Goal: Task Accomplishment & Management: Manage account settings

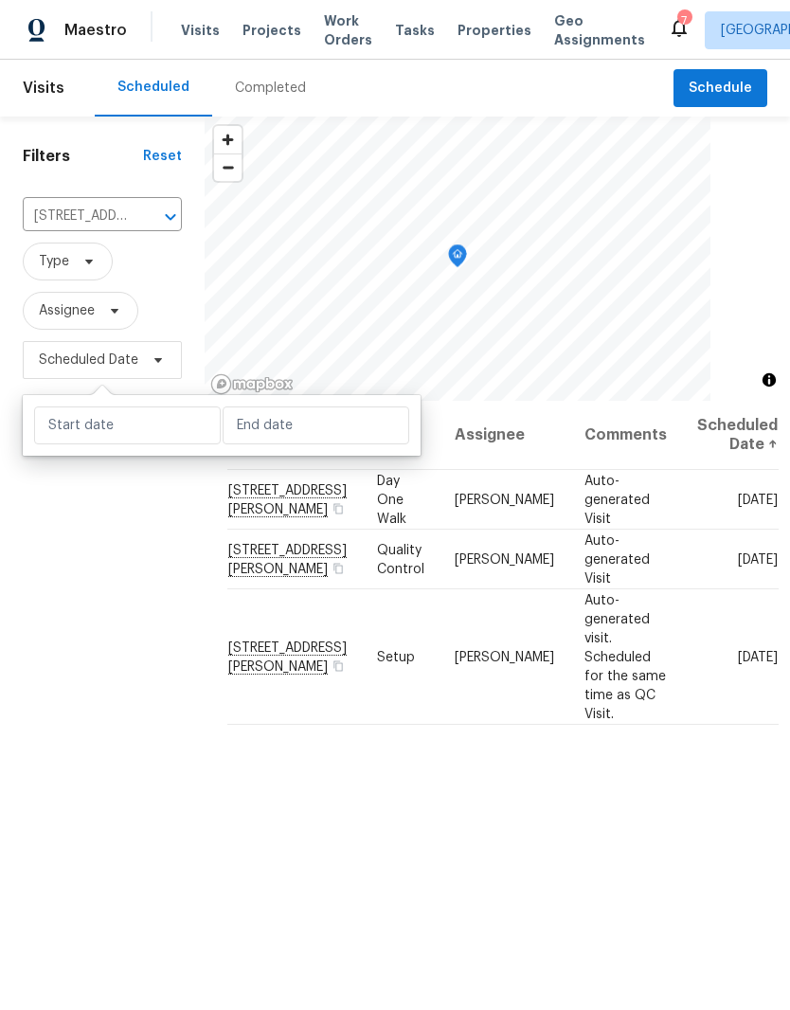
scroll to position [78, 0]
click at [147, 406] on input "text" at bounding box center [127, 425] width 187 height 38
select select "8"
select select "2025"
select select "9"
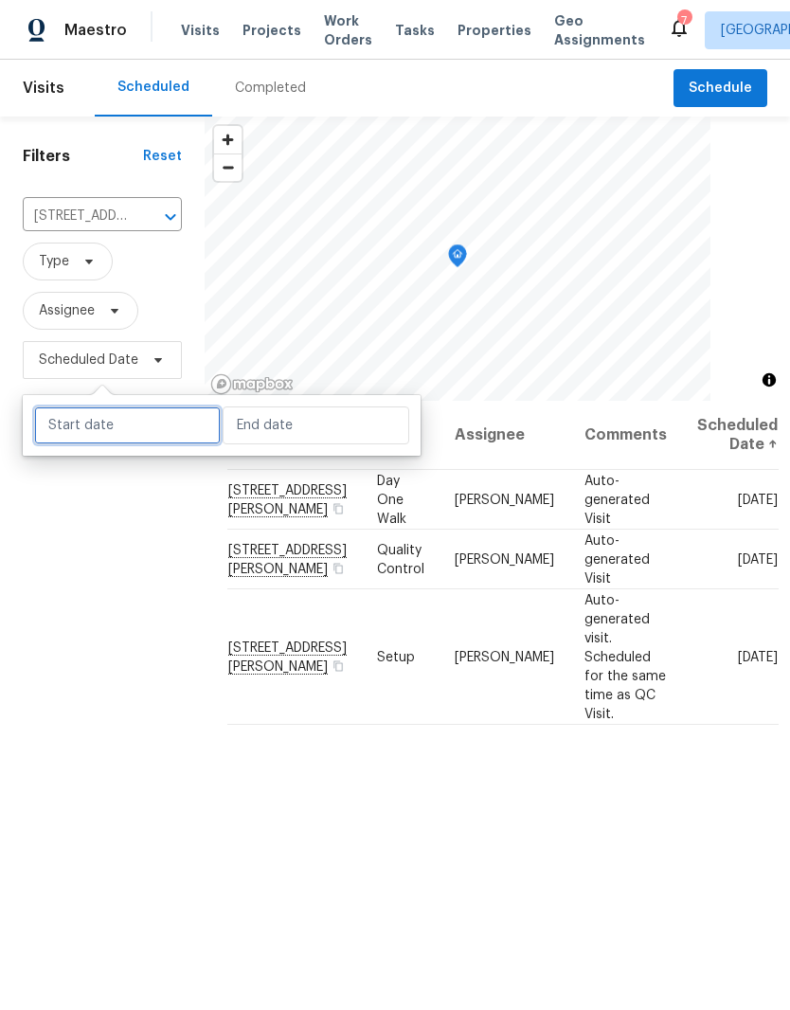
select select "2025"
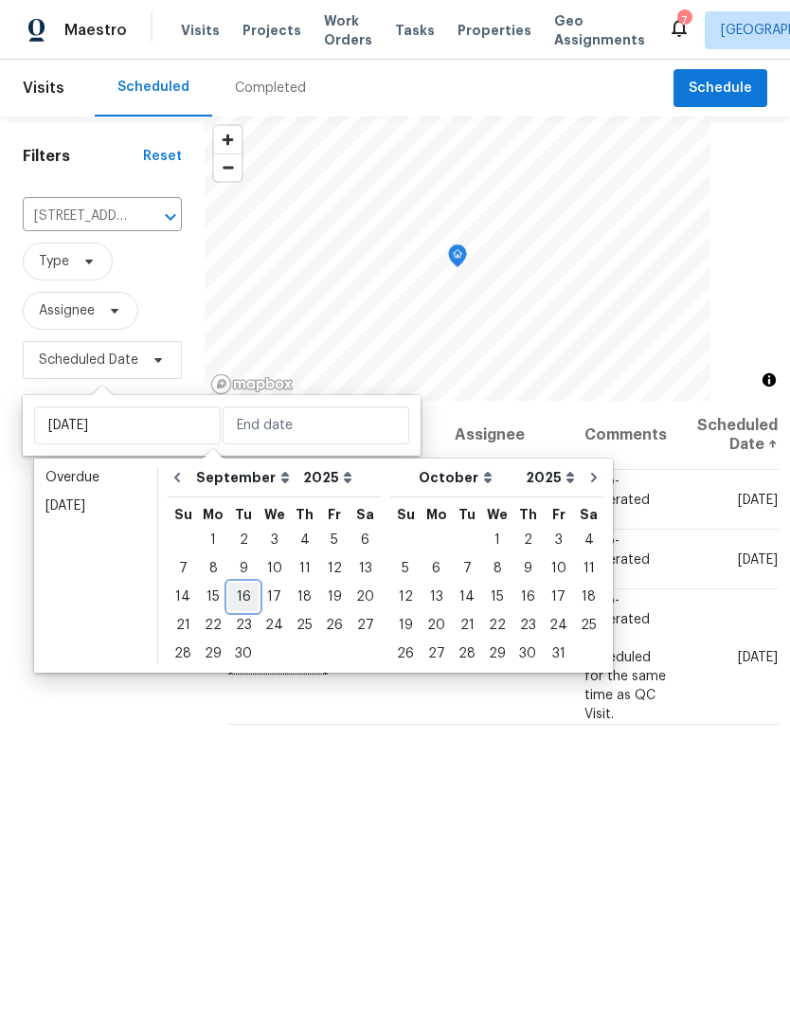
click at [251, 583] on div "16" at bounding box center [243, 596] width 30 height 27
type input "[DATE]"
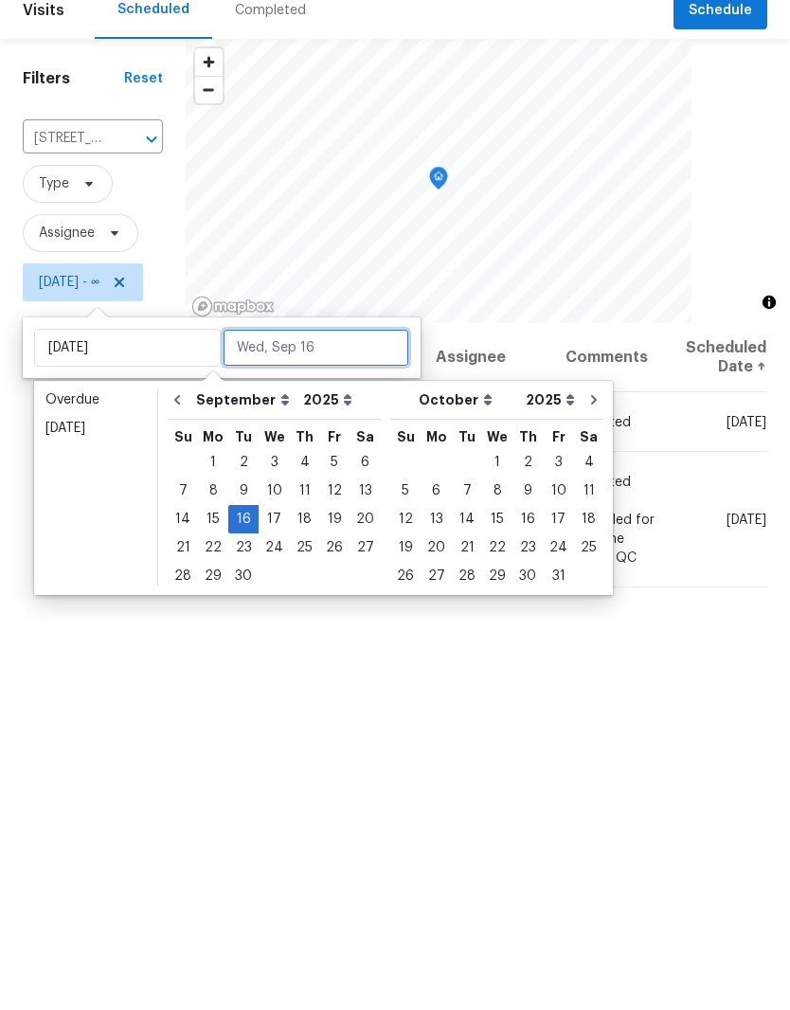
click at [347, 406] on input "text" at bounding box center [316, 425] width 187 height 38
click at [248, 583] on div "16" at bounding box center [243, 596] width 30 height 27
type input "[DATE]"
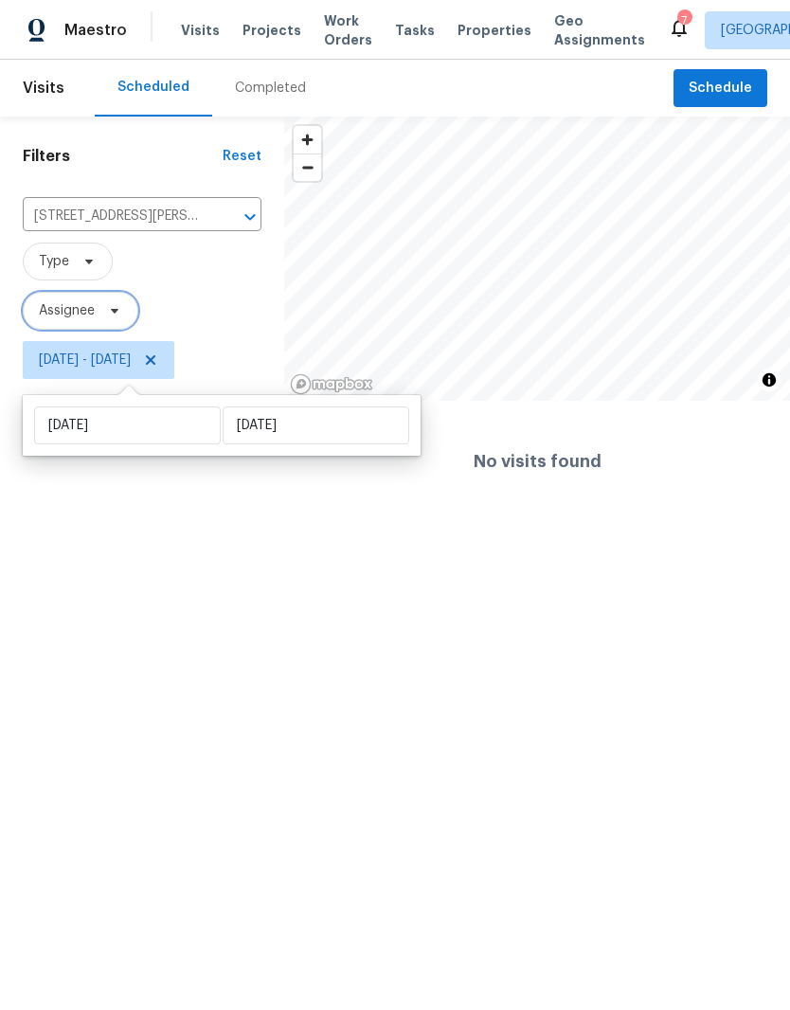
click at [111, 313] on icon at bounding box center [114, 310] width 15 height 15
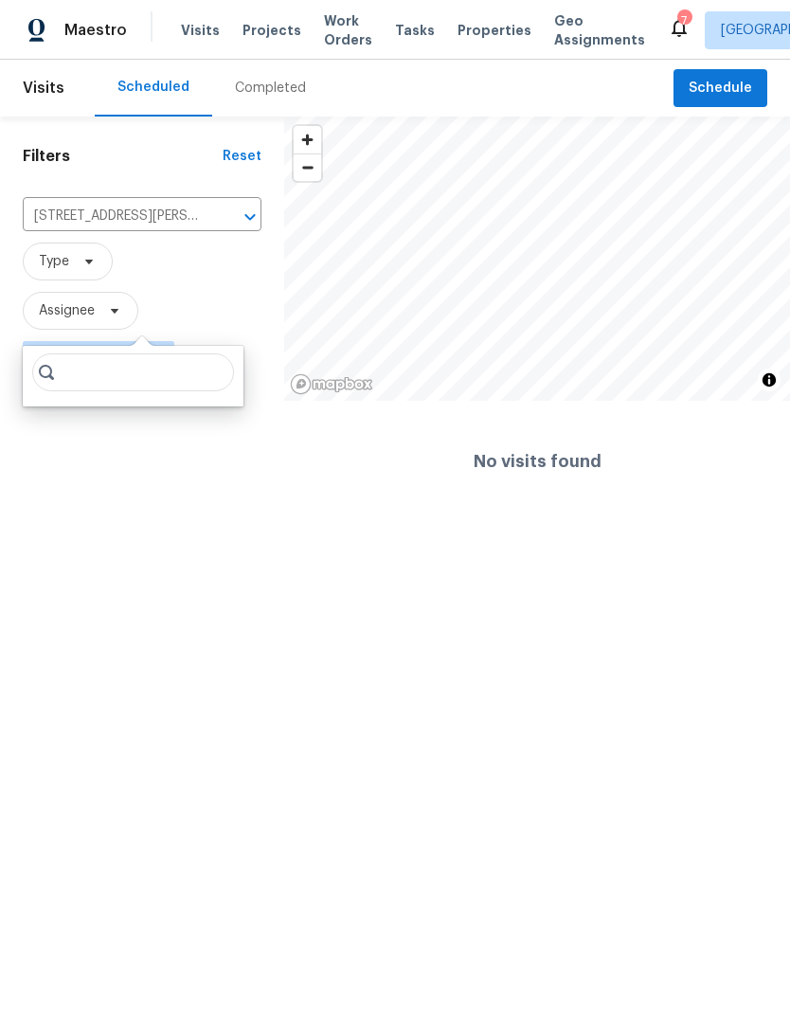
type input "C"
click at [236, 215] on button "Clear" at bounding box center [225, 217] width 27 height 27
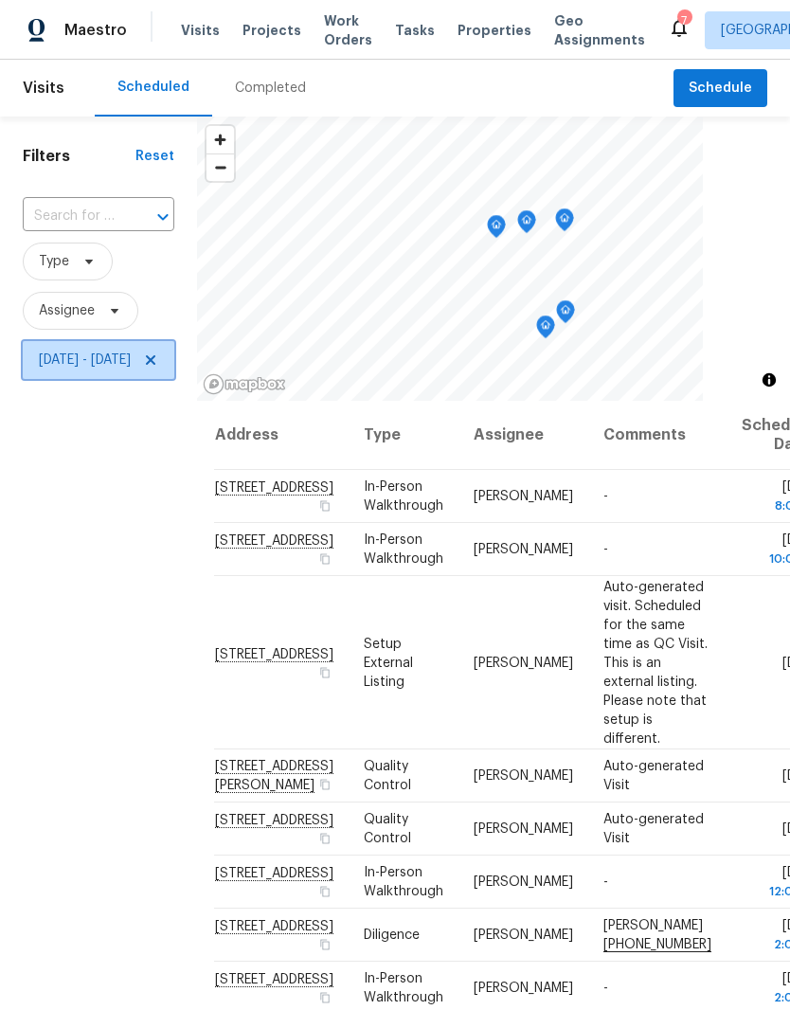
click at [158, 367] on icon at bounding box center [150, 359] width 15 height 15
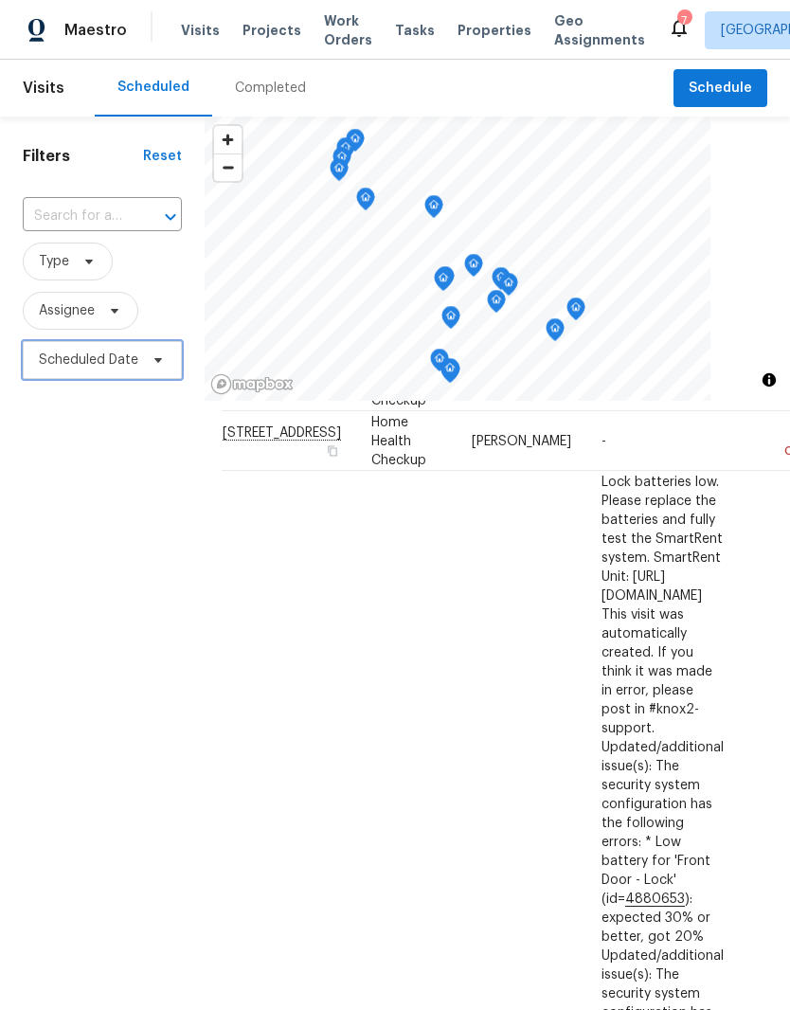
click at [157, 363] on icon at bounding box center [158, 360] width 8 height 5
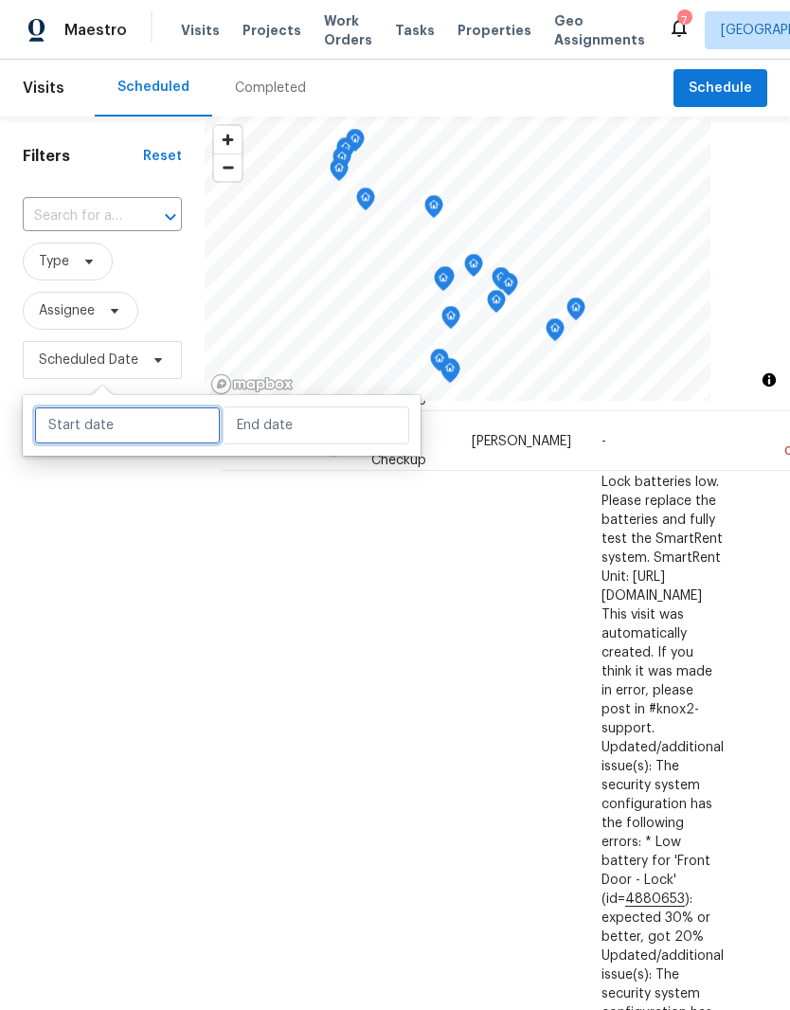
click at [155, 422] on input "text" at bounding box center [127, 425] width 187 height 38
select select "8"
select select "2025"
select select "9"
select select "2025"
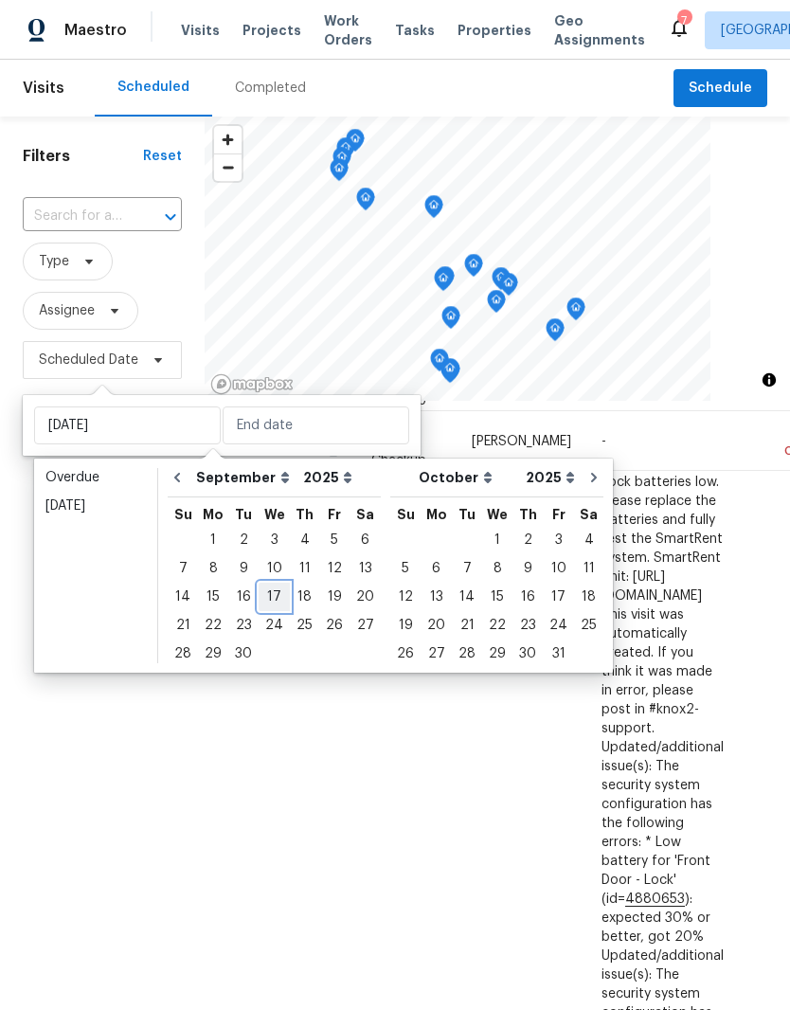
click at [281, 597] on div "17" at bounding box center [274, 596] width 31 height 27
type input "[DATE]"
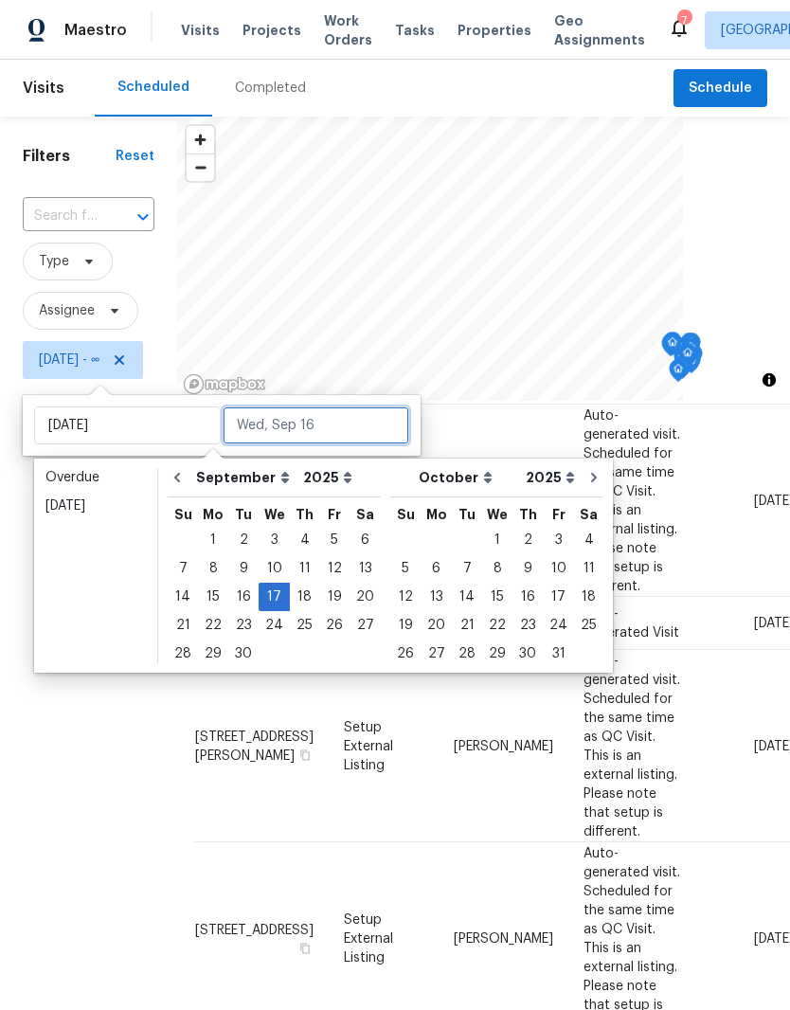
scroll to position [171, 0]
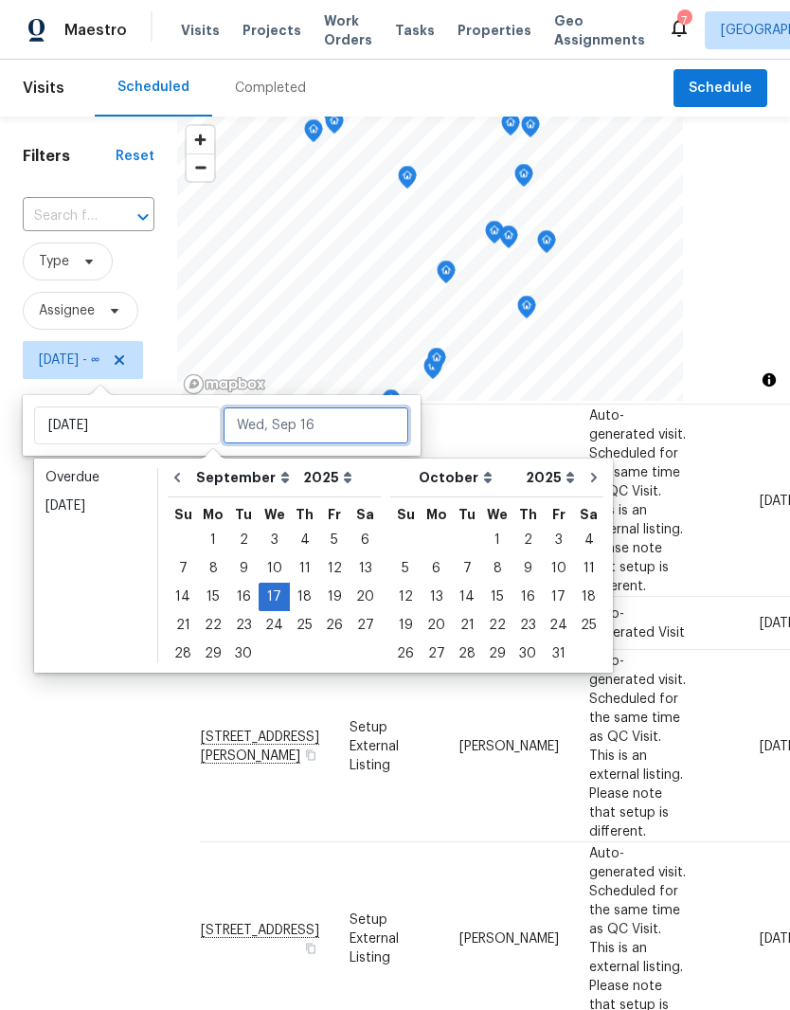
click at [343, 424] on input "text" at bounding box center [316, 425] width 187 height 38
click at [277, 595] on div "17" at bounding box center [274, 596] width 31 height 27
type input "[DATE]"
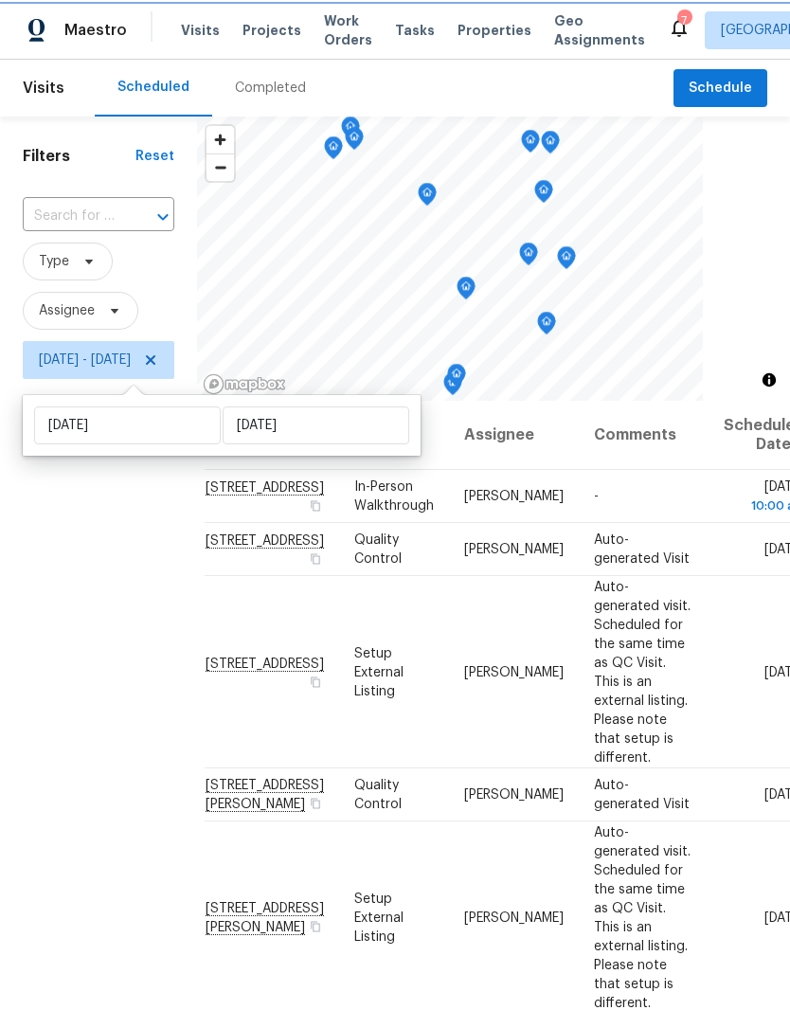
scroll to position [0, 14]
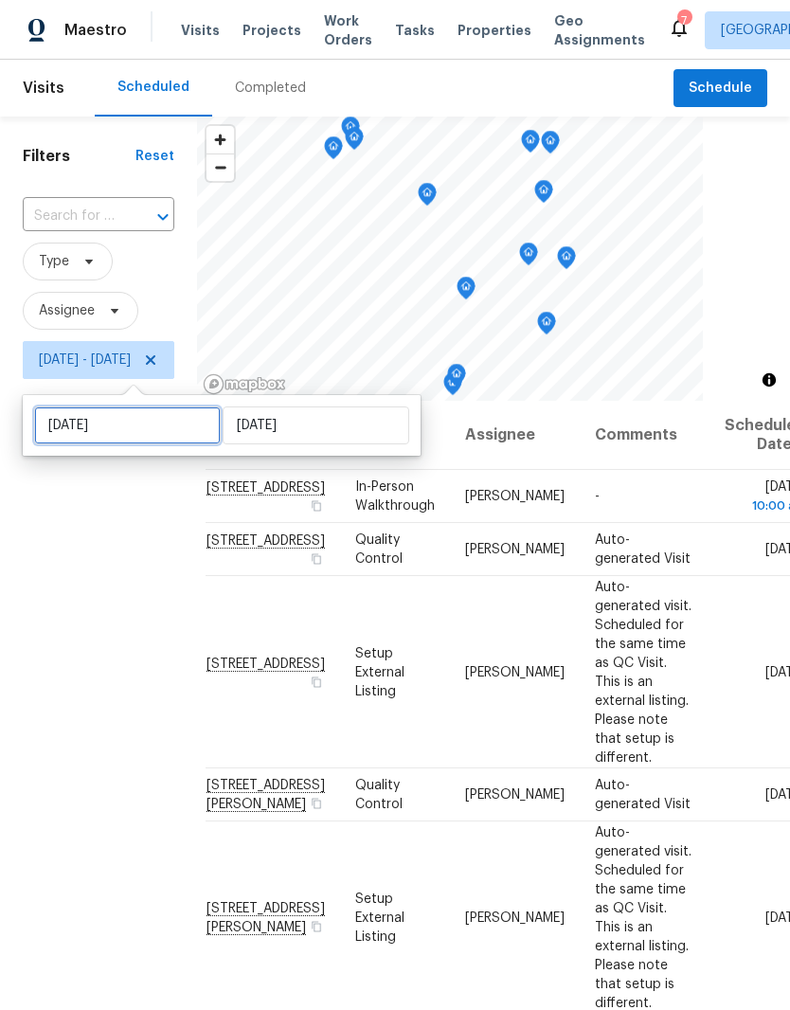
click at [156, 425] on input "[DATE]" at bounding box center [127, 425] width 187 height 38
select select "8"
select select "2025"
select select "9"
select select "2025"
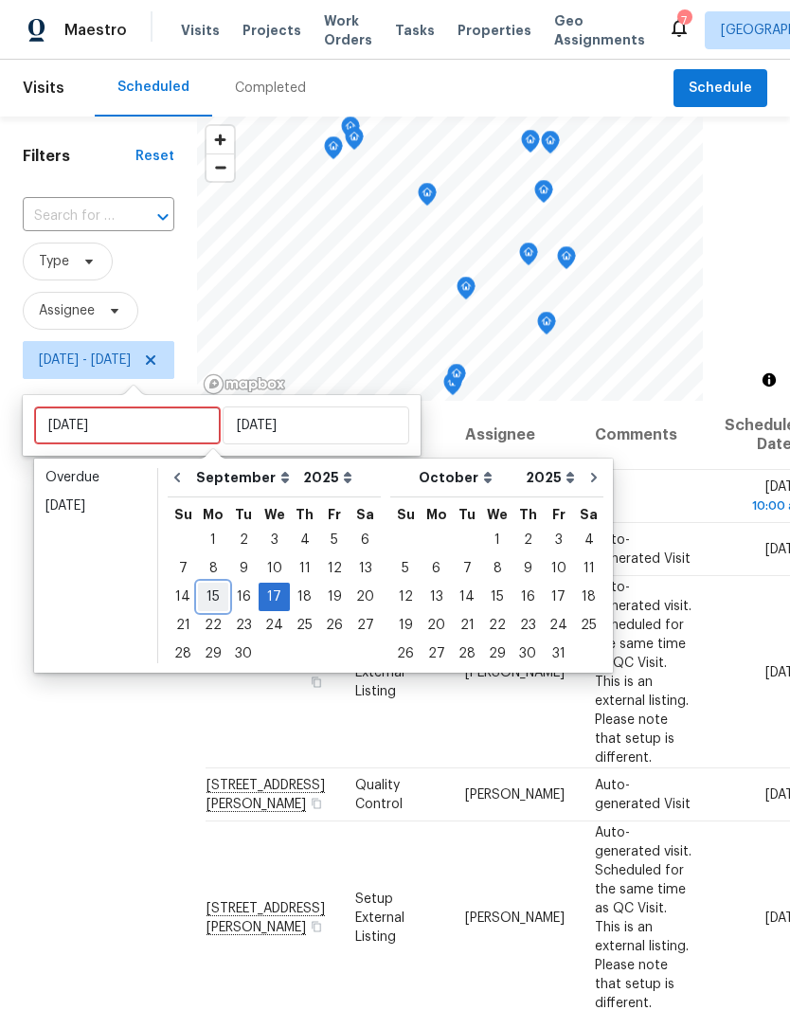
click at [211, 599] on div "15" at bounding box center [213, 596] width 30 height 27
type input "[DATE]"
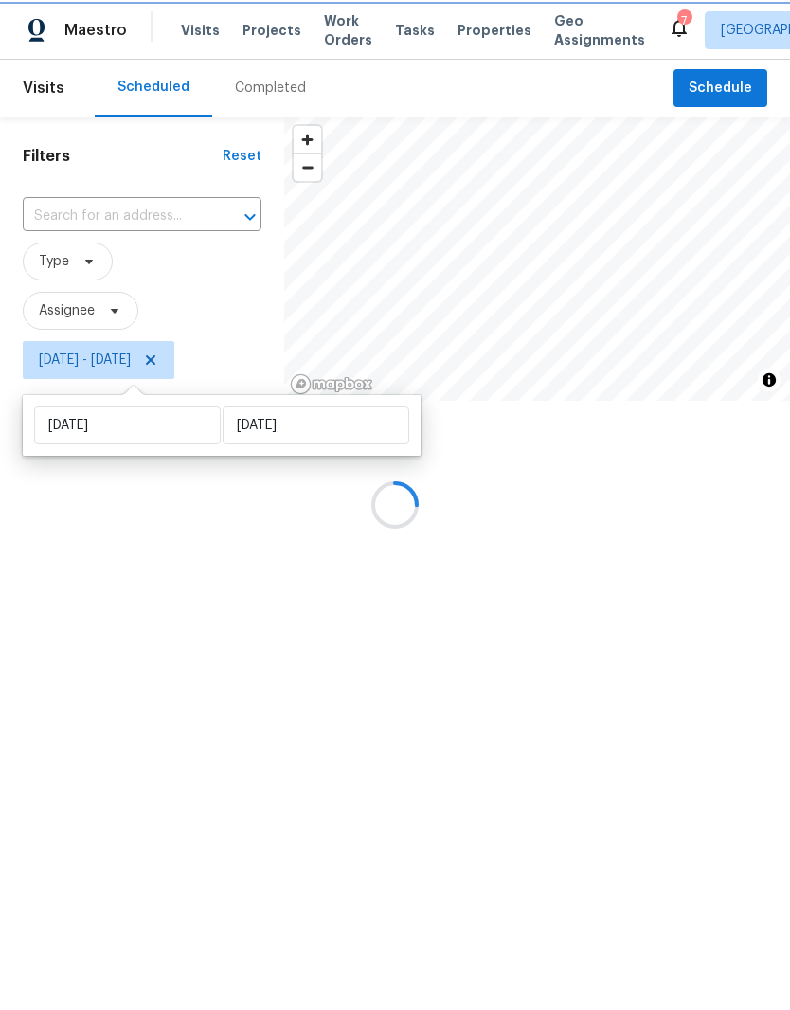
scroll to position [0, 3]
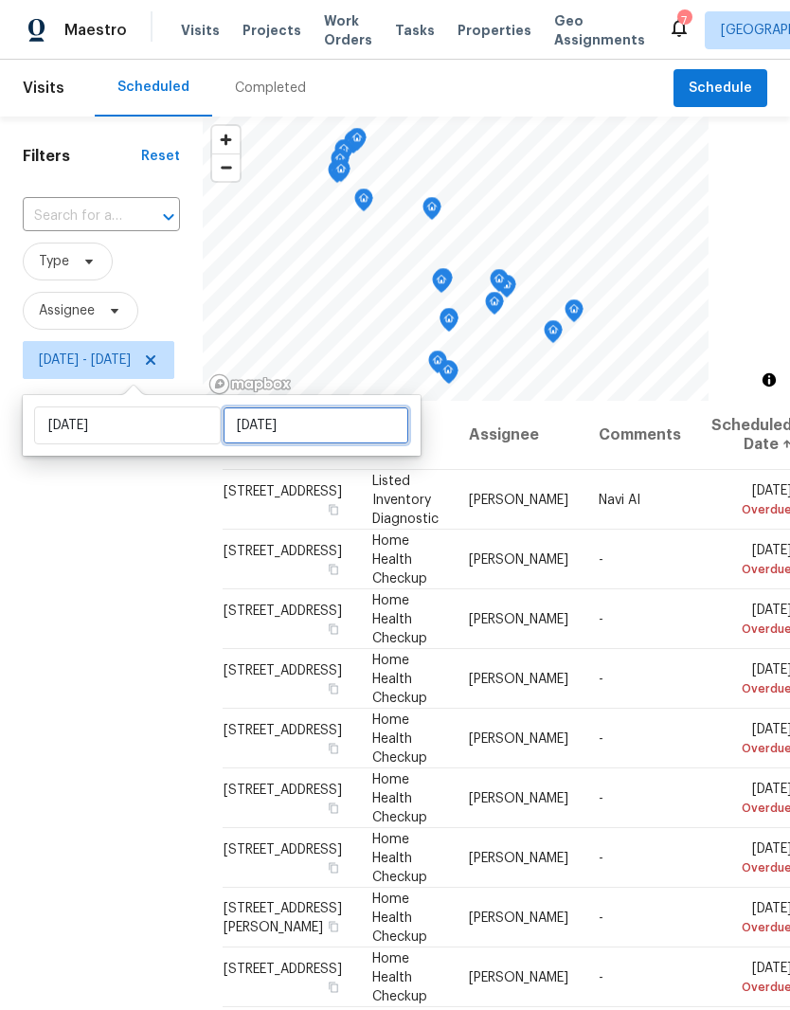
click at [314, 422] on input "[DATE]" at bounding box center [316, 425] width 187 height 38
select select "8"
select select "2025"
select select "9"
select select "2025"
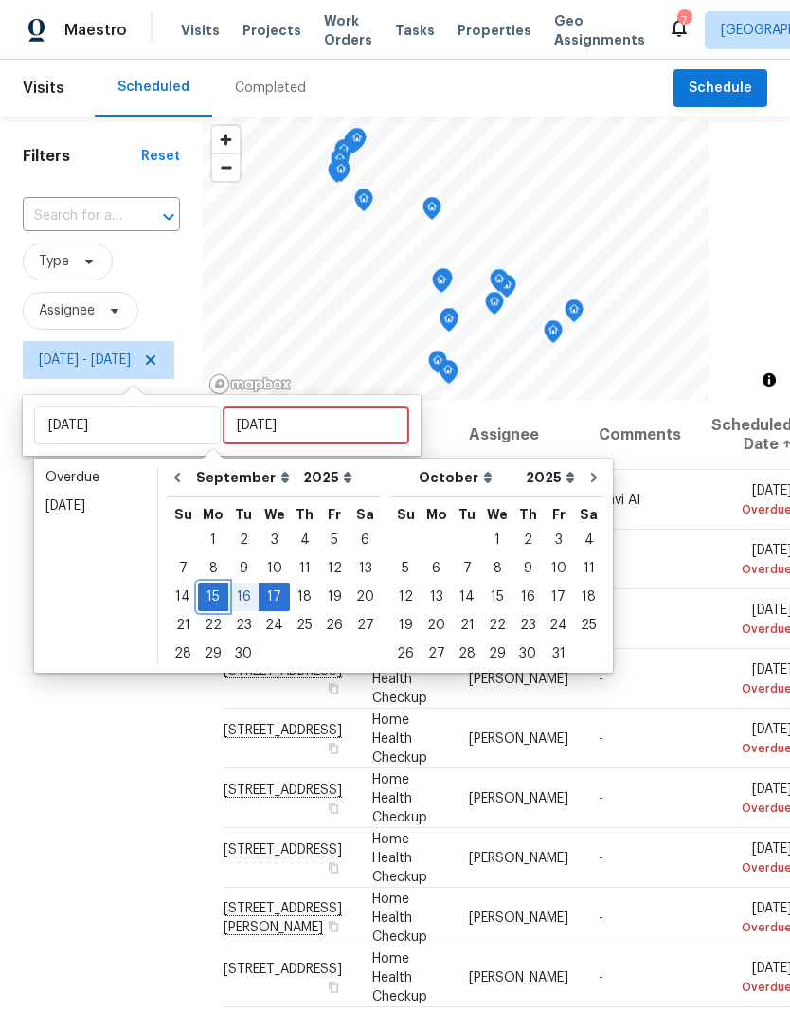
click at [218, 599] on div "15" at bounding box center [213, 596] width 30 height 27
type input "[DATE]"
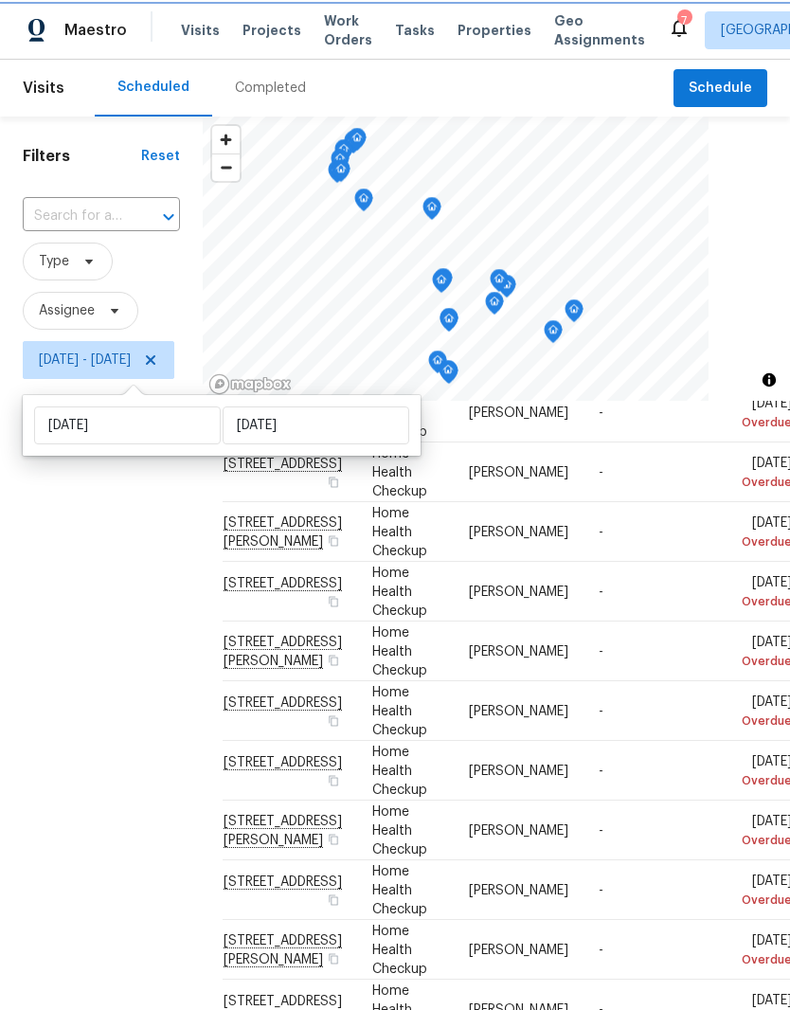
scroll to position [635, 3]
click at [0, 0] on icon at bounding box center [0, 0] width 0 height 0
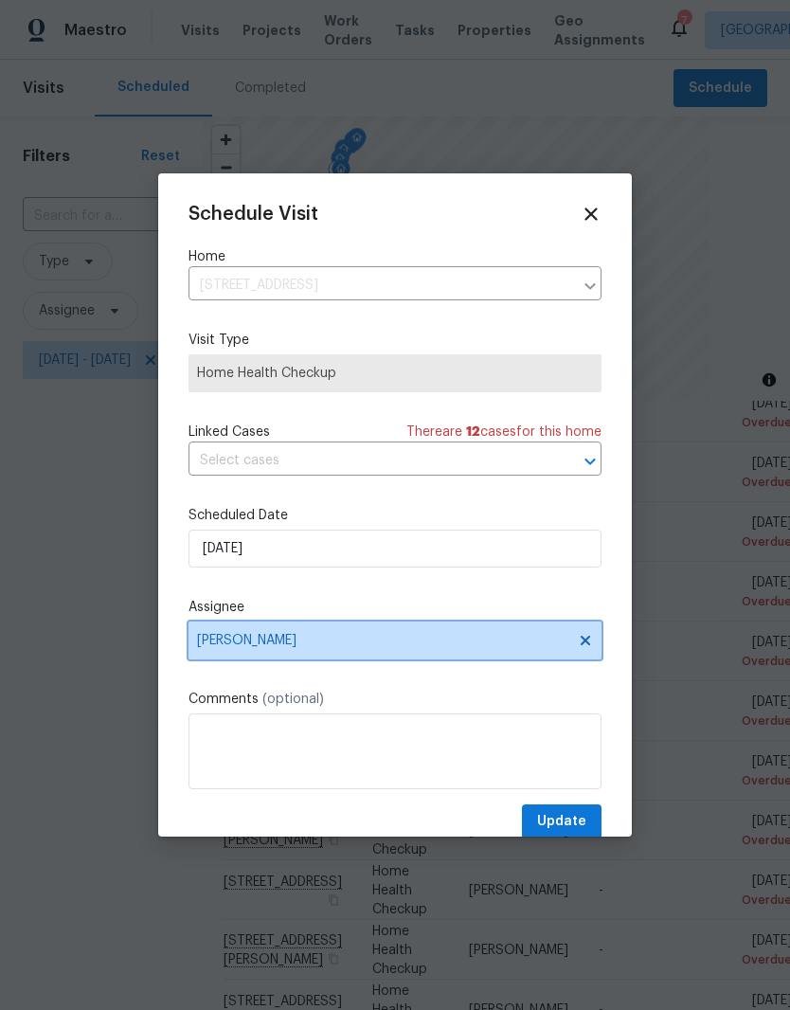
click at [588, 645] on icon at bounding box center [585, 639] width 9 height 9
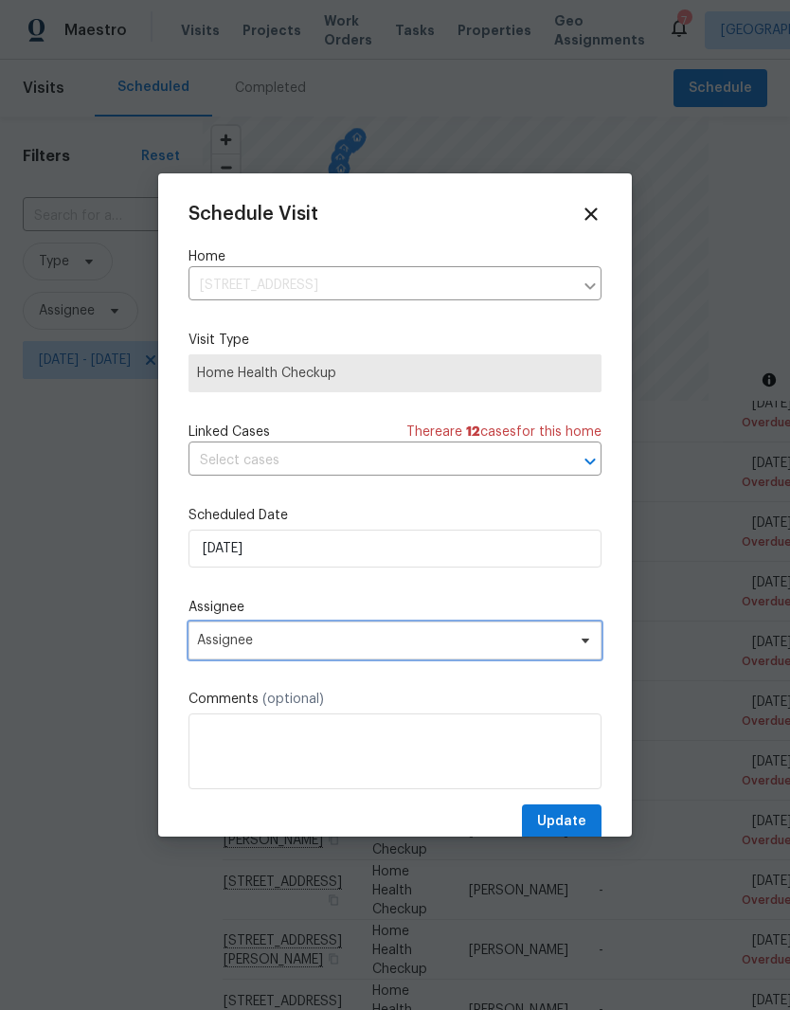
click at [586, 648] on icon at bounding box center [585, 640] width 15 height 15
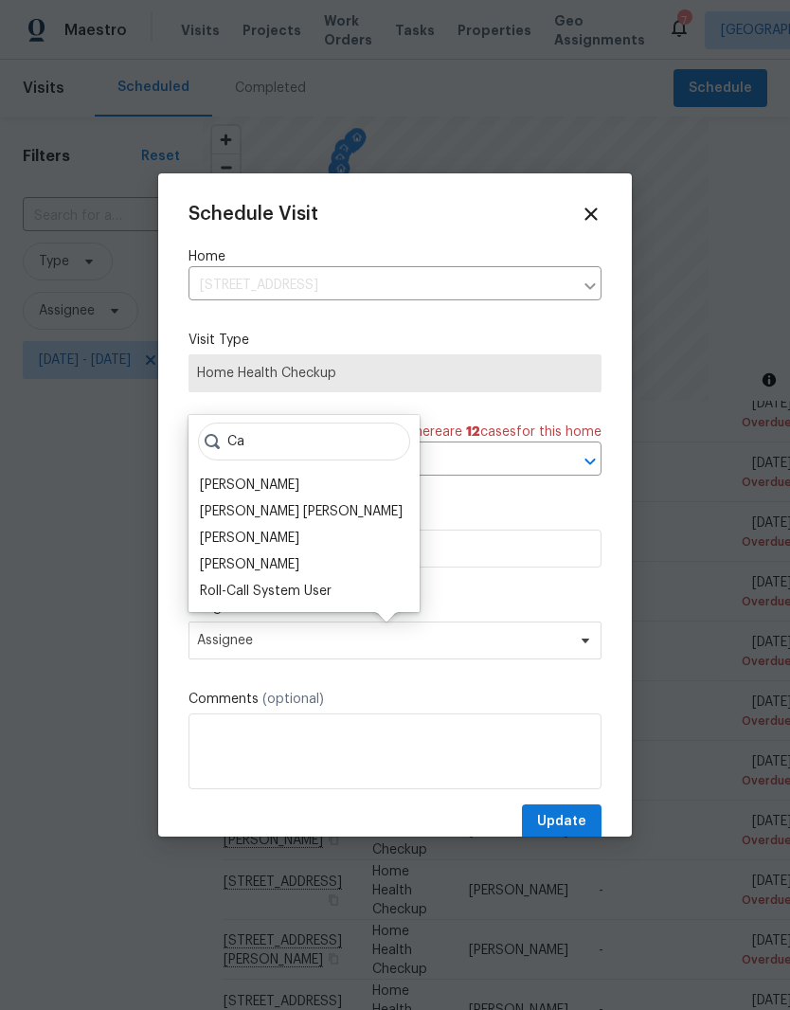
type input "Ca"
click at [287, 486] on div "[PERSON_NAME]" at bounding box center [249, 484] width 99 height 19
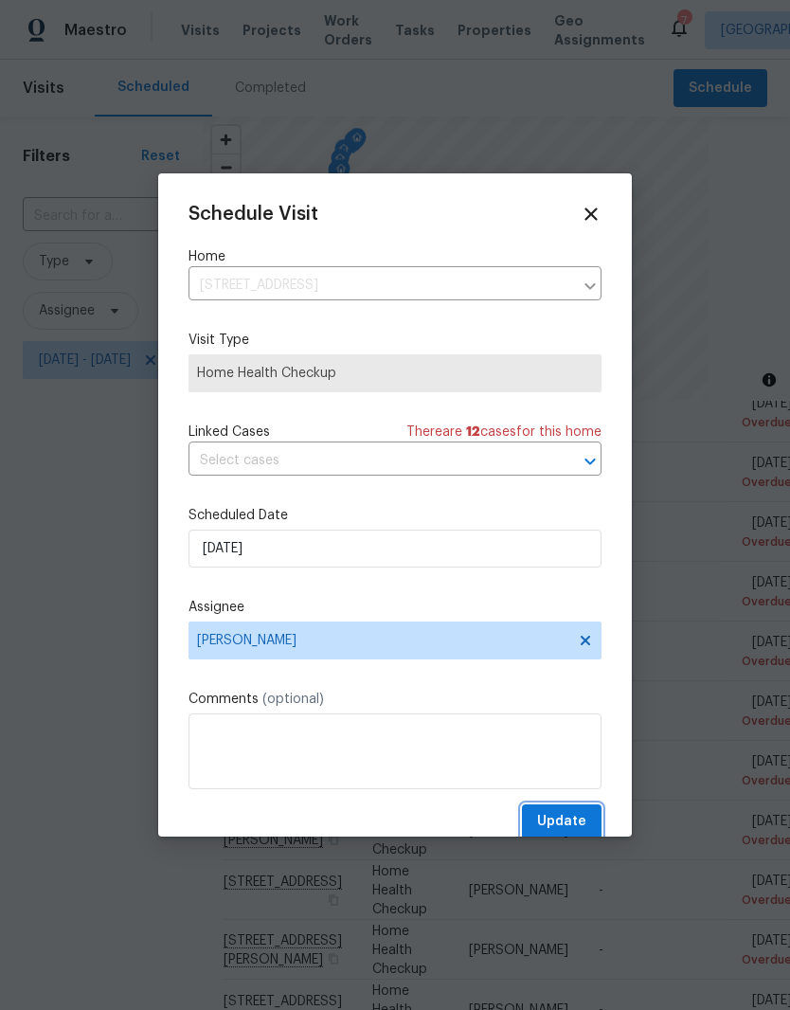
click at [574, 819] on span "Update" at bounding box center [561, 822] width 49 height 24
